Goal: Information Seeking & Learning: Check status

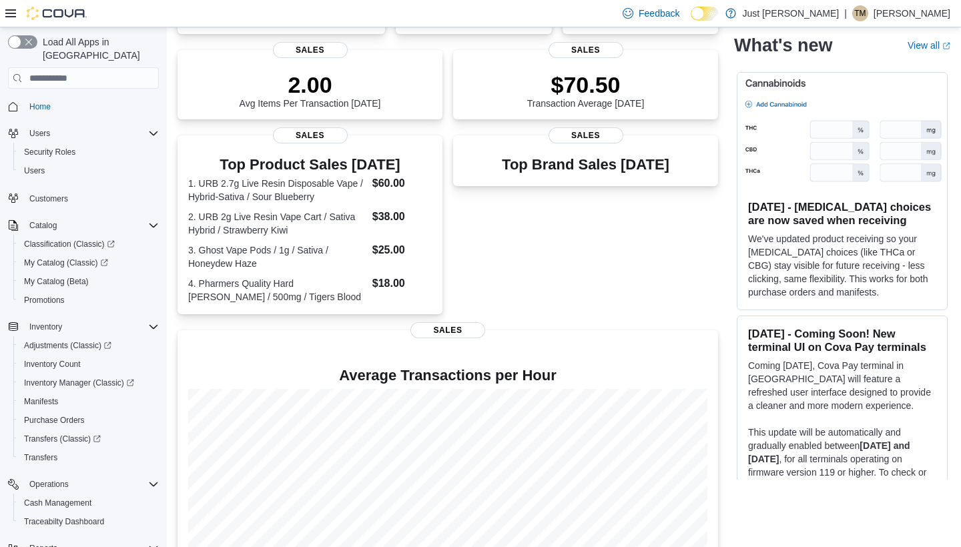
scroll to position [263, 0]
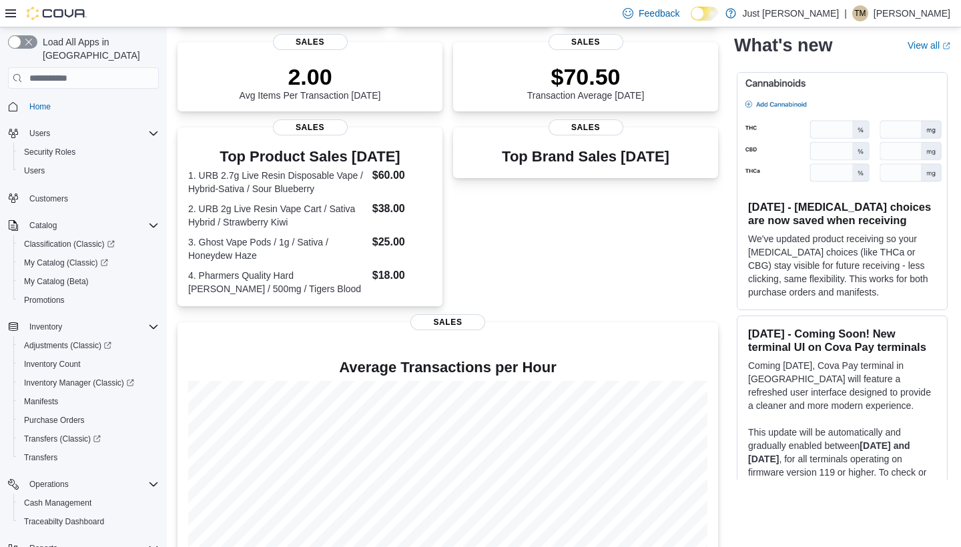
click at [510, 260] on div "Top Brand Sales [DATE] Sales" at bounding box center [585, 216] width 265 height 179
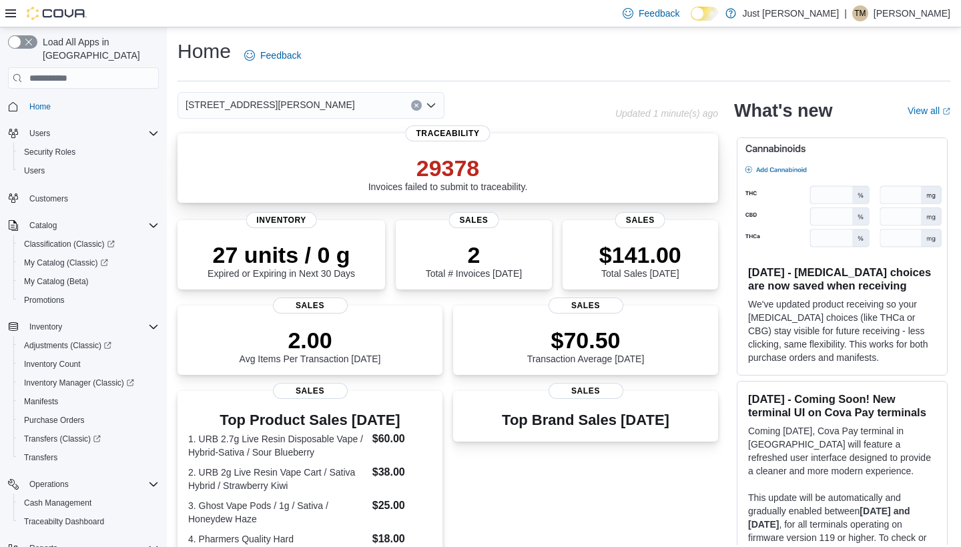
scroll to position [0, 0]
click at [432, 107] on icon "Open list of options" at bounding box center [431, 105] width 11 height 11
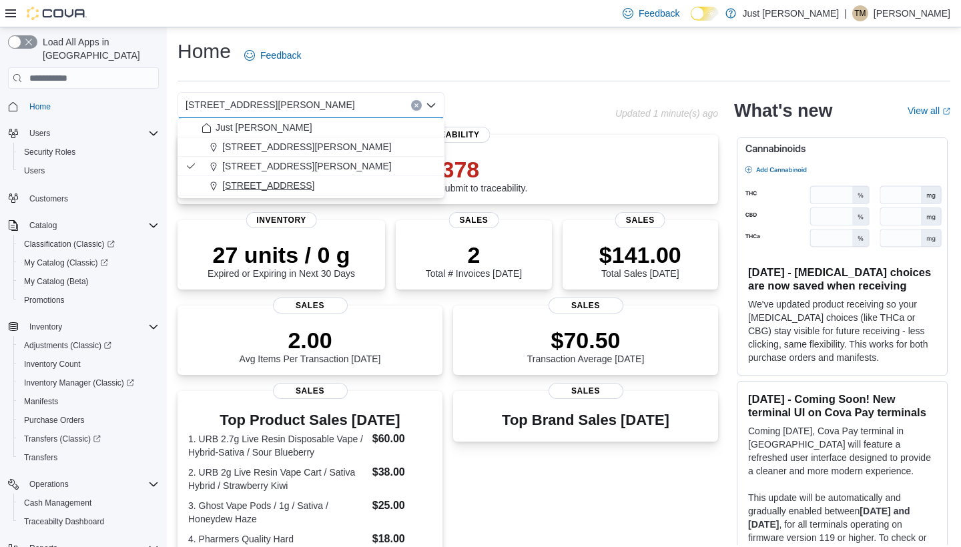
click at [299, 183] on span "[STREET_ADDRESS]" at bounding box center [268, 185] width 92 height 13
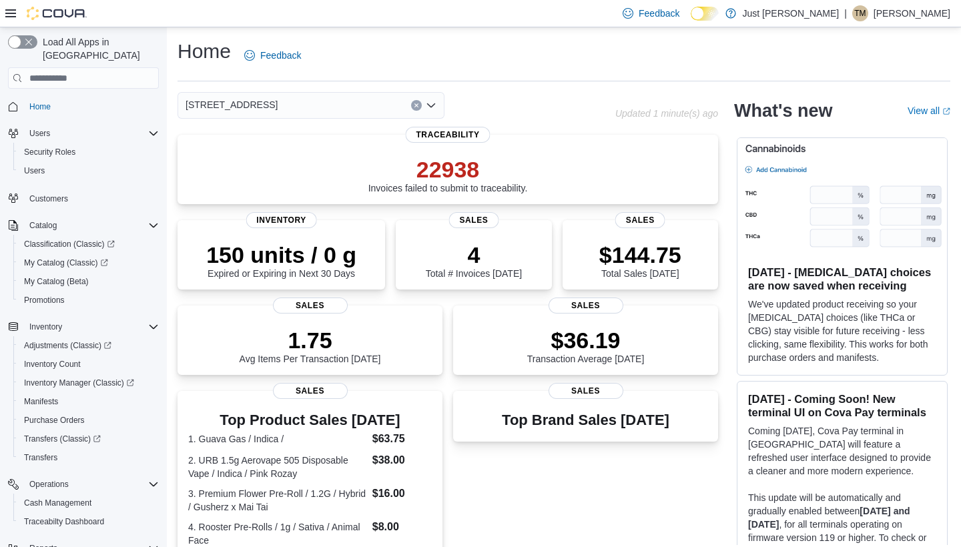
click at [432, 104] on icon "Open list of options" at bounding box center [431, 105] width 11 height 11
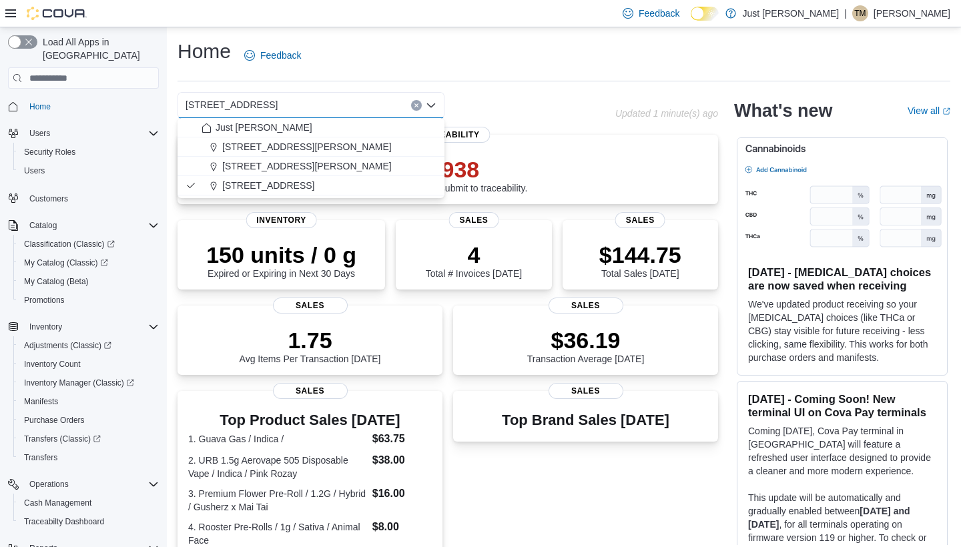
click at [523, 79] on div "Home Feedback" at bounding box center [563, 59] width 772 height 43
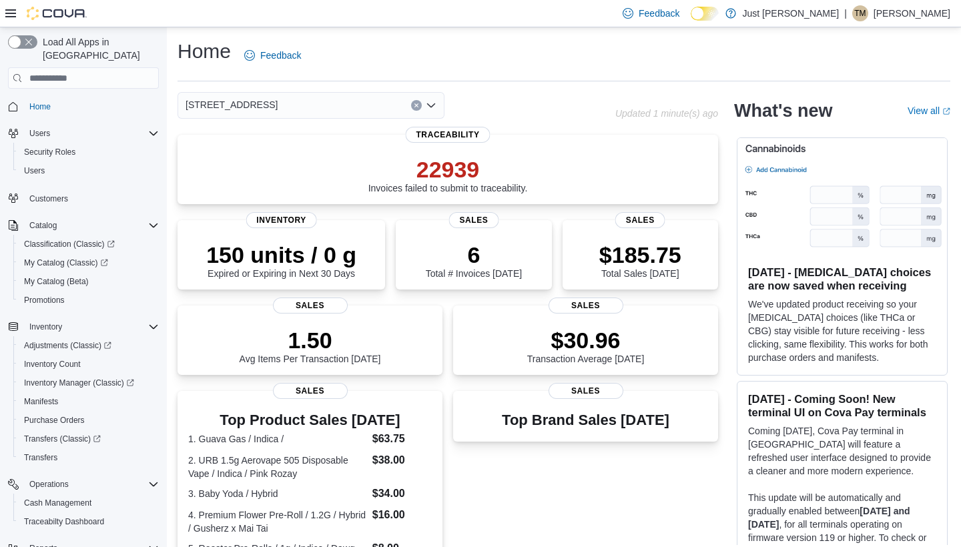
click at [431, 108] on icon "Open list of options" at bounding box center [431, 105] width 11 height 11
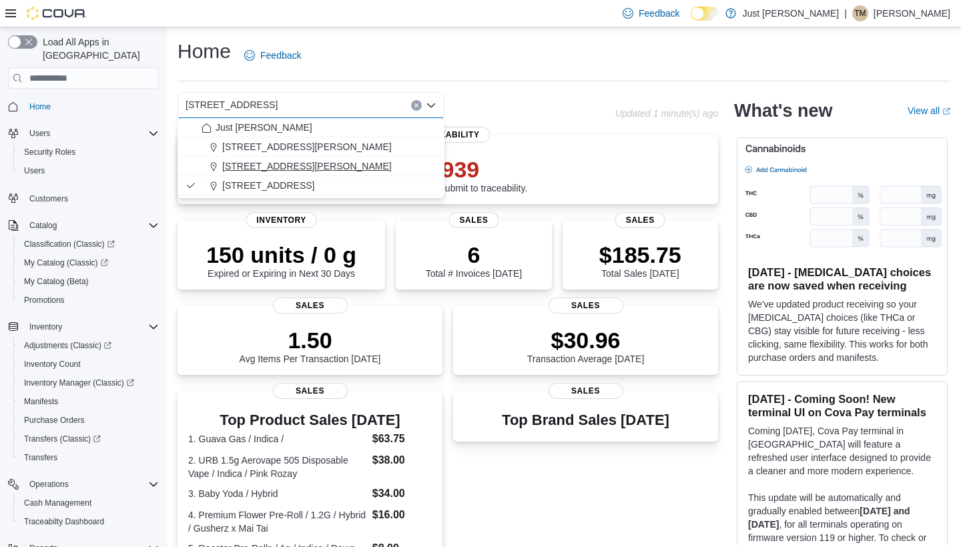
click at [305, 172] on span "2400 Juan Tabo Boulevard" at bounding box center [306, 165] width 169 height 13
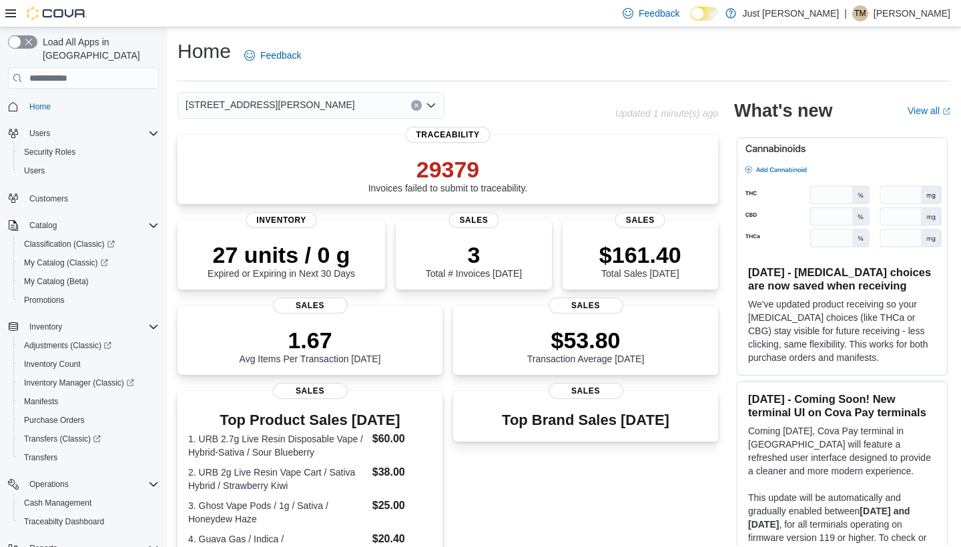
click at [431, 103] on icon "Open list of options" at bounding box center [431, 105] width 11 height 11
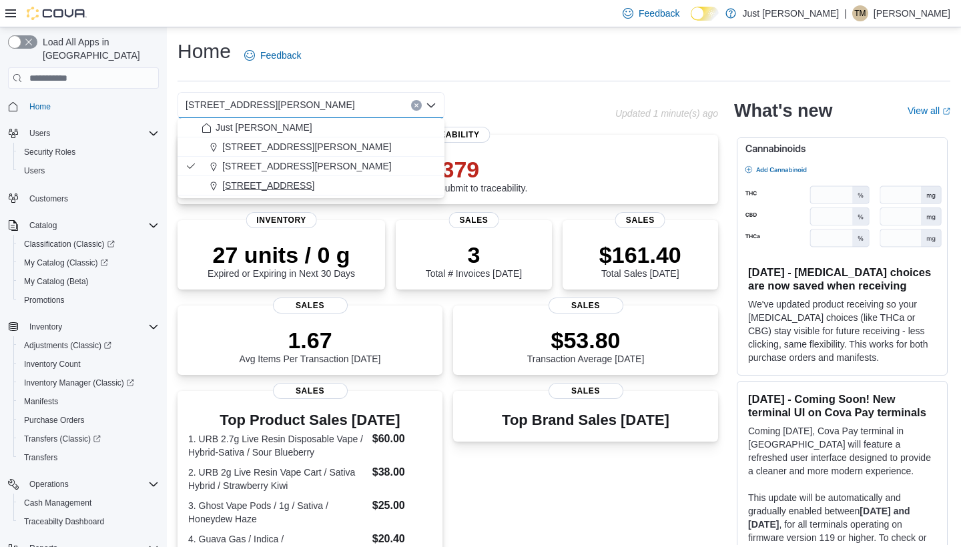
click at [296, 182] on span "[STREET_ADDRESS]" at bounding box center [268, 185] width 92 height 13
